Goal: Find contact information: Find contact information

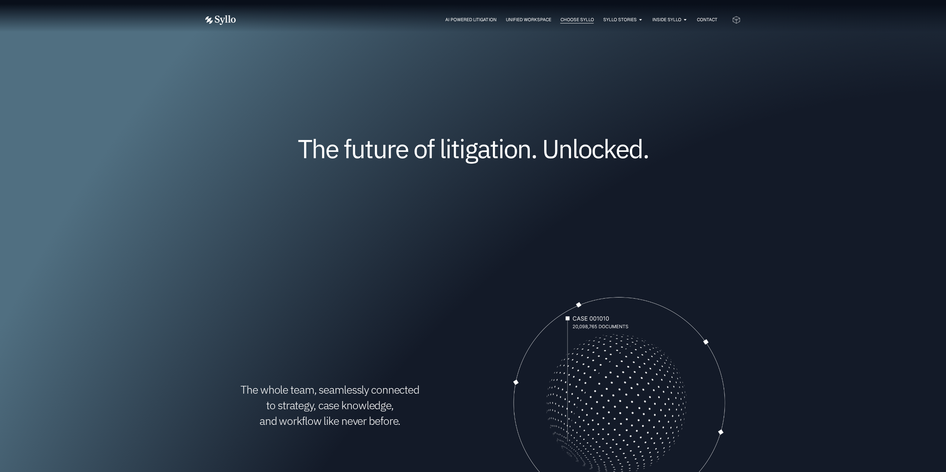
click at [569, 19] on span "Choose Syllo" at bounding box center [576, 19] width 33 height 7
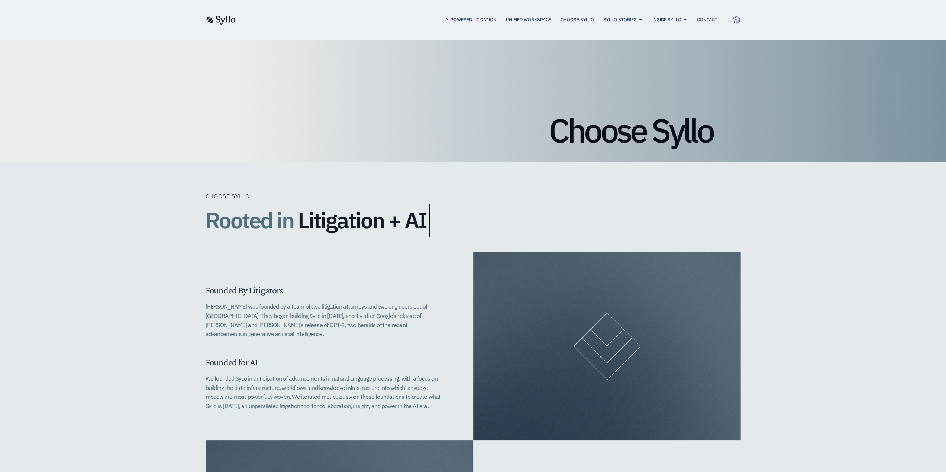
click at [707, 22] on span "Contact" at bounding box center [706, 19] width 20 height 7
click at [709, 20] on span "Contact" at bounding box center [706, 19] width 20 height 7
click at [168, 101] on div "Choose Syllo" at bounding box center [473, 100] width 946 height 123
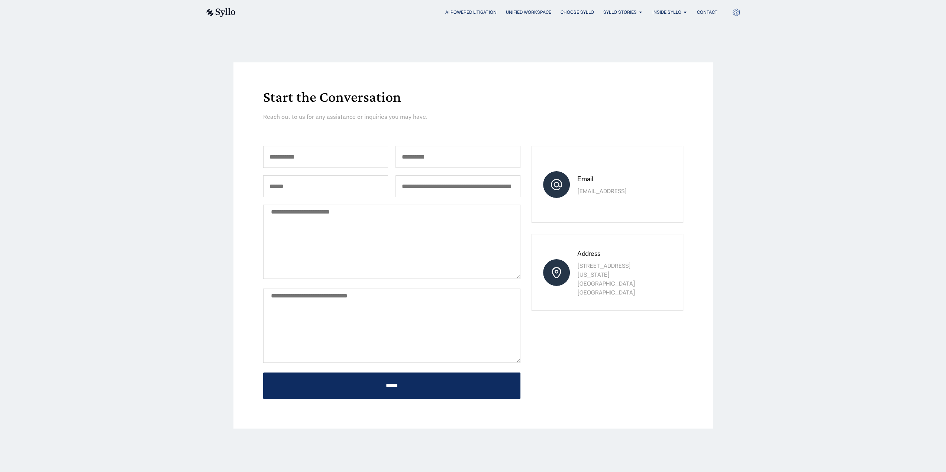
scroll to position [74, 0]
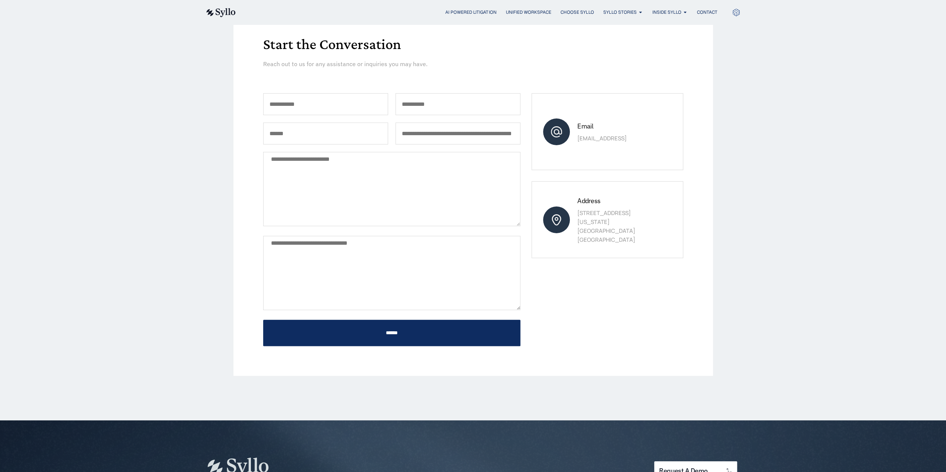
drag, startPoint x: 617, startPoint y: 138, endPoint x: 575, endPoint y: 142, distance: 42.9
click at [575, 142] on div "Email sales@syllo.ai" at bounding box center [606, 131] width 151 height 77
copy p "[EMAIL_ADDRESS]"
